Goal: Task Accomplishment & Management: Complete application form

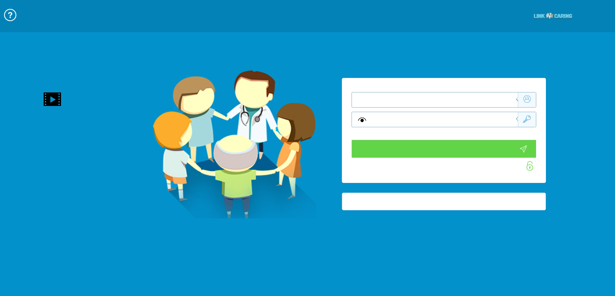
type input "התחבר עכשיו"
type input "עדיין לא? צור חשבון!"
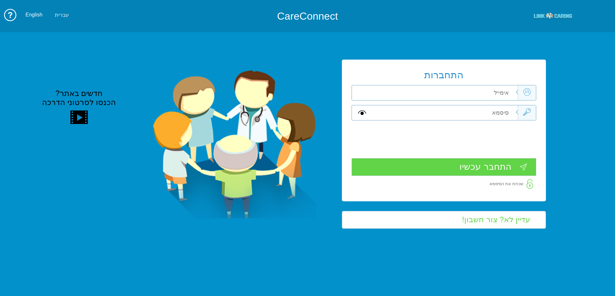
click at [488, 99] on input "text" at bounding box center [444, 92] width 145 height 15
type input "ד"
type input "[EMAIL_ADDRESS][DOMAIN_NAME]"
click at [488, 115] on input "text" at bounding box center [444, 112] width 145 height 15
type input "S"
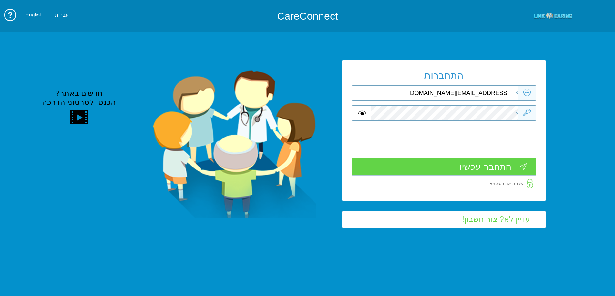
click at [491, 168] on input "התחבר עכשיו" at bounding box center [443, 167] width 185 height 18
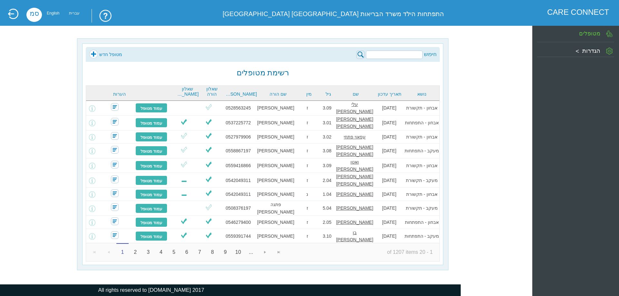
click at [106, 53] on link "מטופל חדש" at bounding box center [105, 55] width 33 height 10
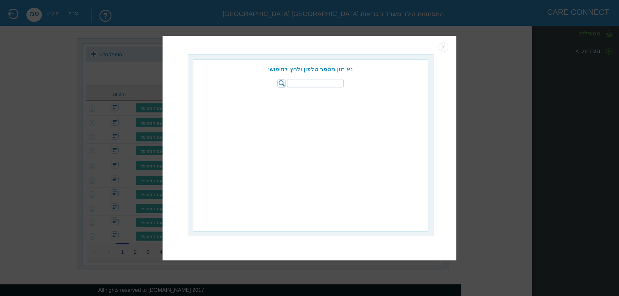
paste input "058-5011494"
type input "058-5011494"
click at [281, 84] on img at bounding box center [281, 83] width 8 height 8
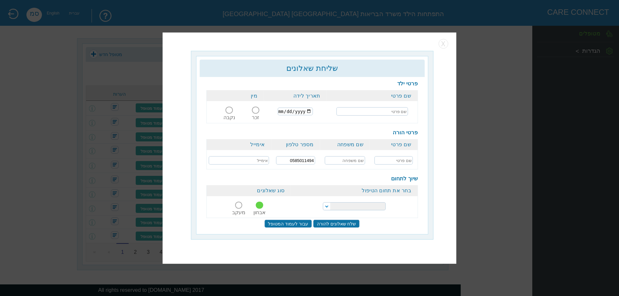
click at [400, 112] on input "text" at bounding box center [372, 111] width 72 height 8
type input "[PERSON_NAME]"
type input "[DATE]"
click at [255, 110] on span at bounding box center [255, 110] width 7 height 7
click at [255, 114] on input "זכר" at bounding box center [256, 114] width 12 height 0
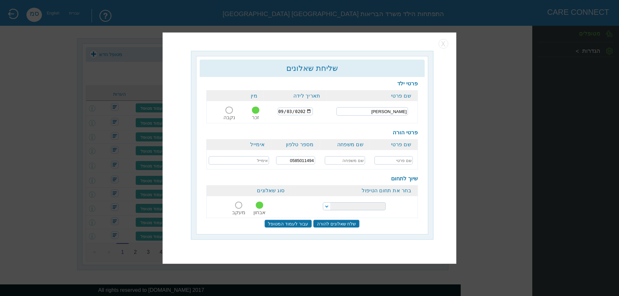
click at [396, 160] on input "text" at bounding box center [394, 160] width 38 height 8
type input "[PERSON_NAME]"
paste input "[PERSON_NAME][EMAIL_ADDRESS][DOMAIN_NAME]"
type input "[PERSON_NAME][EMAIL_ADDRESS][DOMAIN_NAME]"
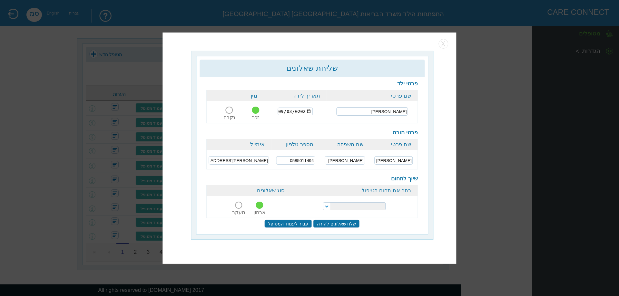
click at [364, 205] on select "הפרעות קשב וריכוז התפתחות הילד התפתחות ותקשורת" at bounding box center [354, 207] width 63 height 8
select select "20"
click at [323, 203] on select "הפרעות קשב וריכוז התפתחות הילד התפתחות ותקשורת" at bounding box center [354, 207] width 63 height 8
click at [338, 223] on input "שלח שאלונים להורה" at bounding box center [337, 224] width 46 height 8
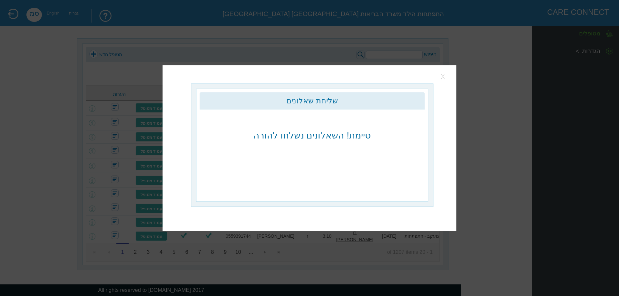
click at [443, 76] on button "button" at bounding box center [444, 77] width 10 height 10
